Goal: Task Accomplishment & Management: Manage account settings

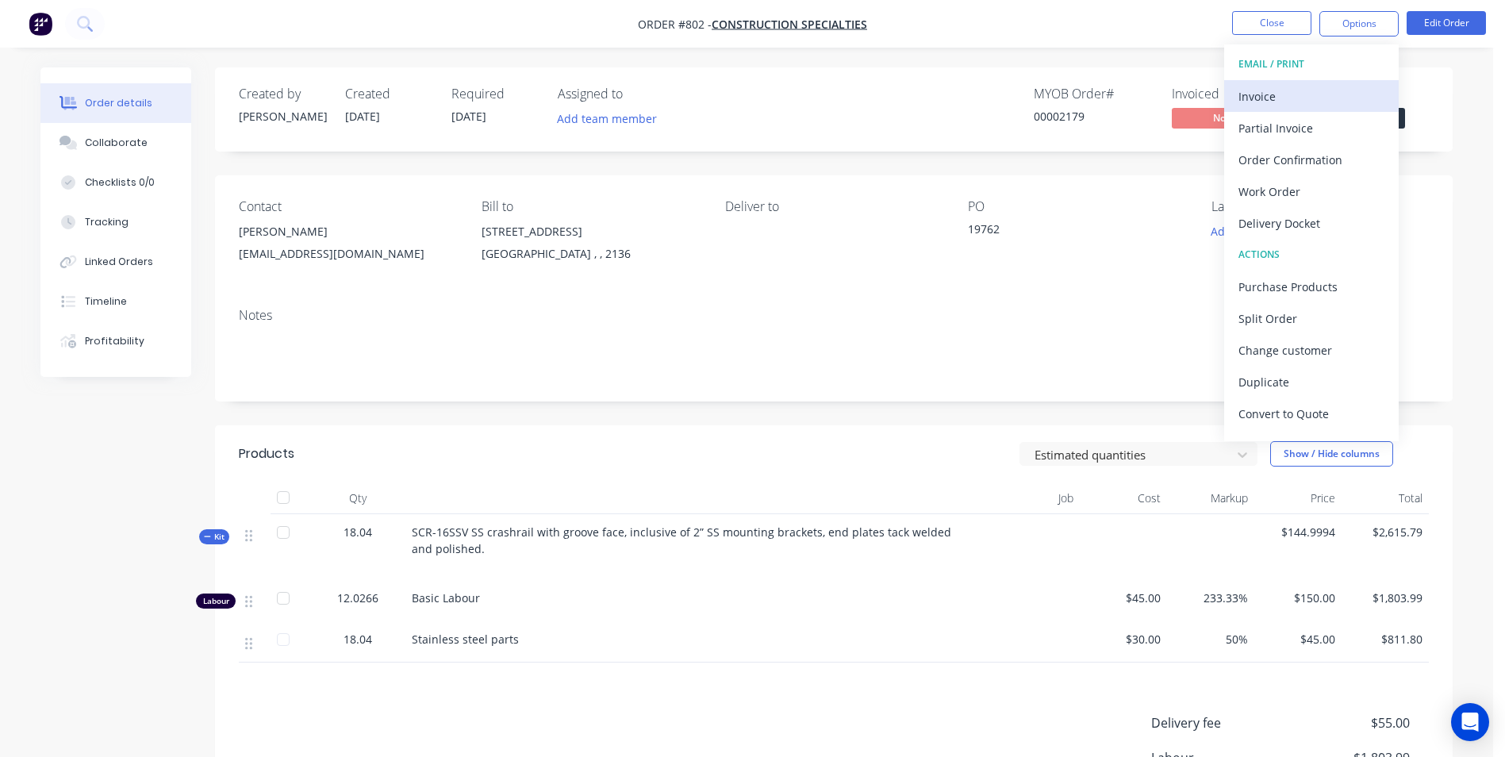
click at [1243, 103] on div "Invoice" at bounding box center [1312, 96] width 146 height 23
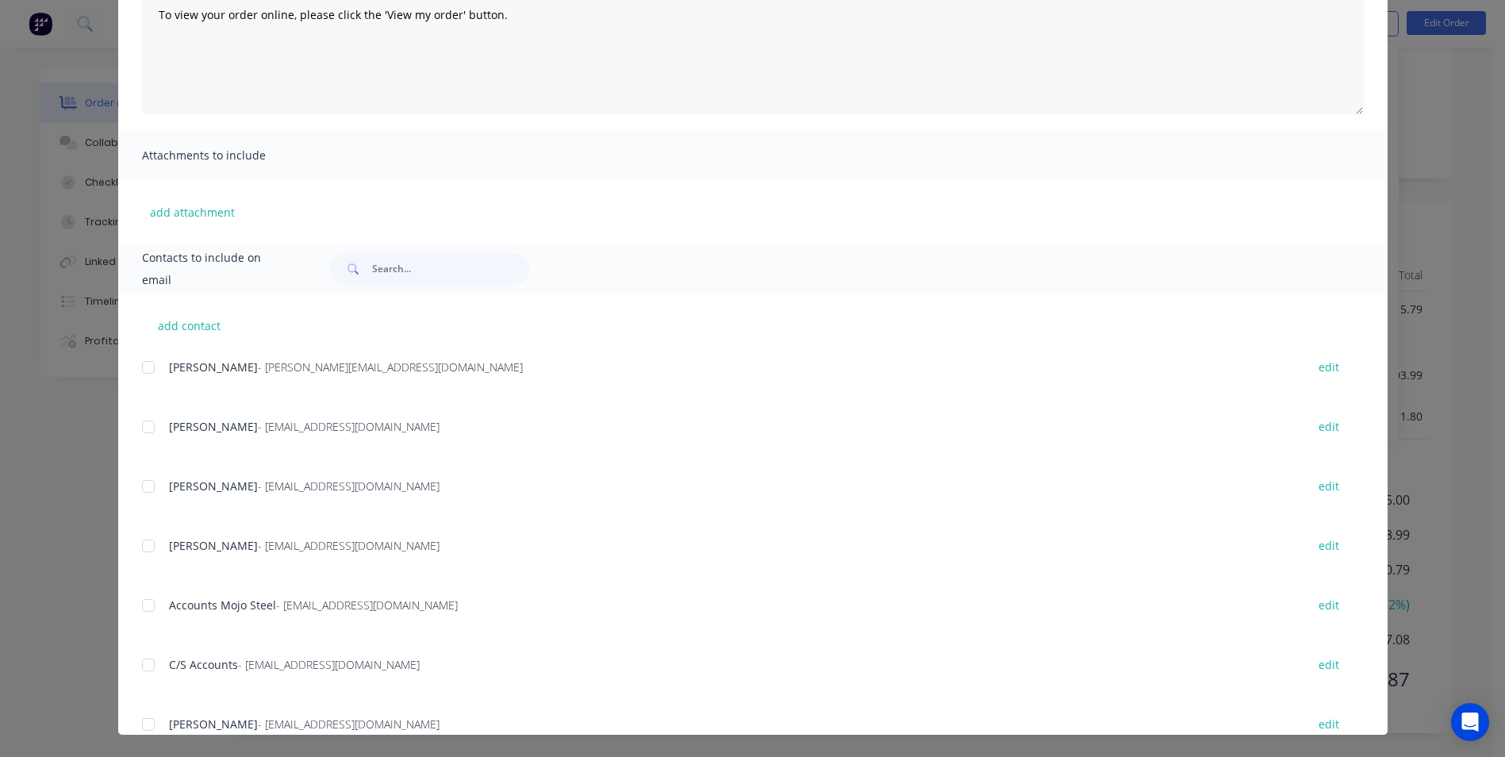
click at [141, 424] on div at bounding box center [149, 427] width 32 height 32
click at [148, 472] on div at bounding box center [149, 487] width 32 height 32
click at [139, 547] on div at bounding box center [149, 546] width 32 height 32
click at [138, 660] on div at bounding box center [149, 665] width 32 height 32
click at [137, 601] on div at bounding box center [149, 606] width 32 height 32
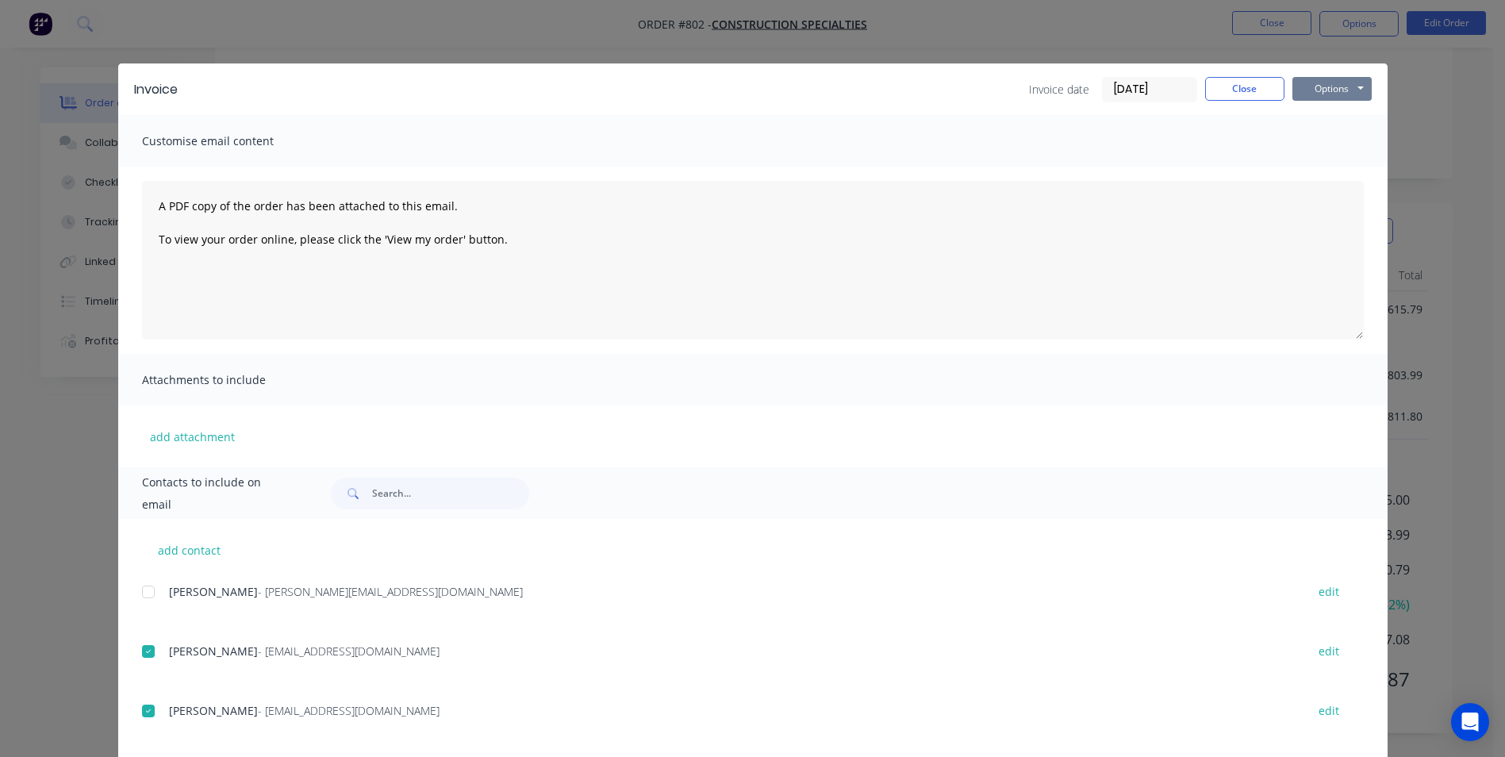
click at [1325, 86] on button "Options" at bounding box center [1332, 89] width 79 height 24
click at [1329, 157] on button "Email" at bounding box center [1344, 169] width 102 height 26
click at [1243, 101] on div "Invoice date [DATE] Close Options Preview Print Email" at bounding box center [1200, 89] width 343 height 25
click at [1243, 97] on button "Close" at bounding box center [1244, 89] width 79 height 24
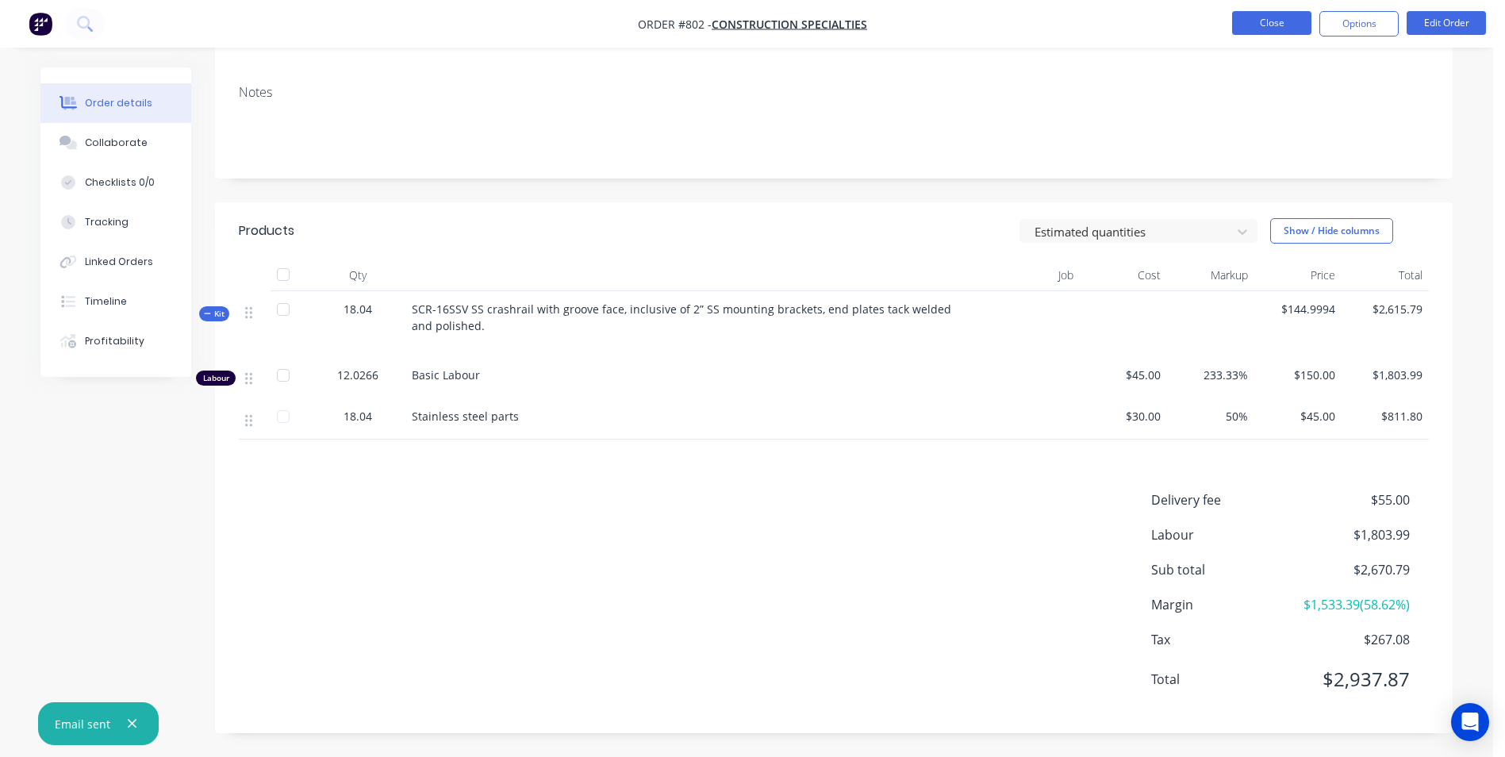
click at [1269, 21] on button "Close" at bounding box center [1271, 23] width 79 height 24
